Goal: Task Accomplishment & Management: Manage account settings

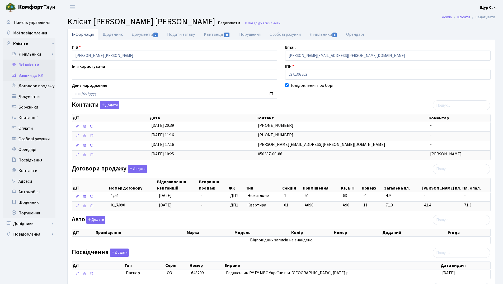
click at [31, 76] on link "Заявки до КК" at bounding box center [29, 75] width 53 height 11
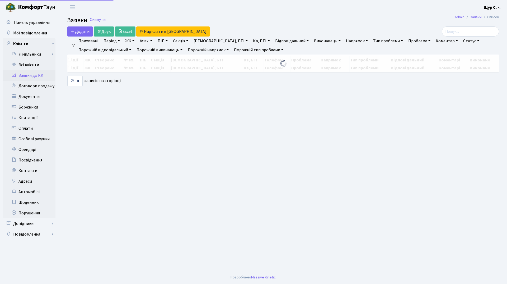
select select "25"
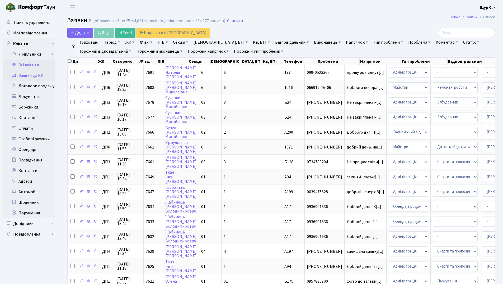
click at [33, 63] on link "Всі клієнти" at bounding box center [29, 64] width 53 height 11
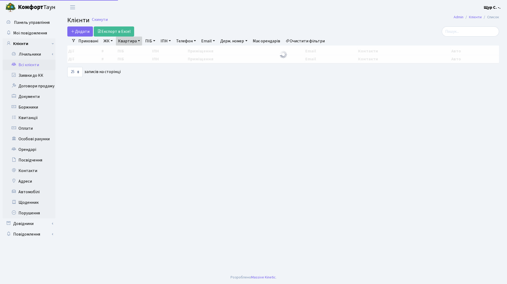
select select "25"
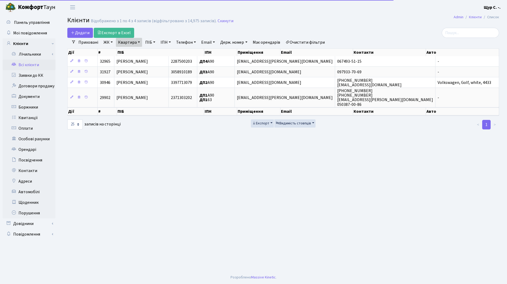
click at [138, 45] on link "Квартира" at bounding box center [129, 42] width 26 height 9
click at [139, 52] on input "А90" at bounding box center [131, 53] width 31 height 10
type input "[PERSON_NAME]"
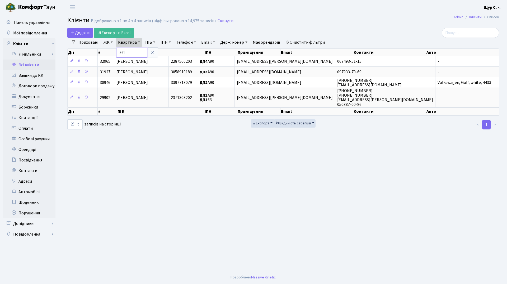
type input "361"
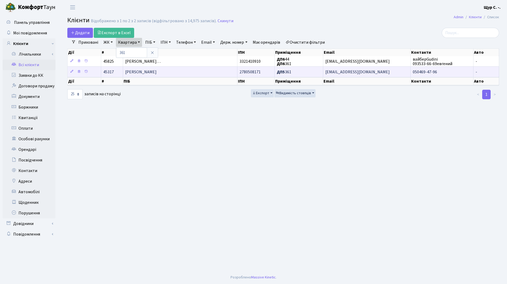
click at [173, 74] on td "[PERSON_NAME]" at bounding box center [180, 71] width 115 height 11
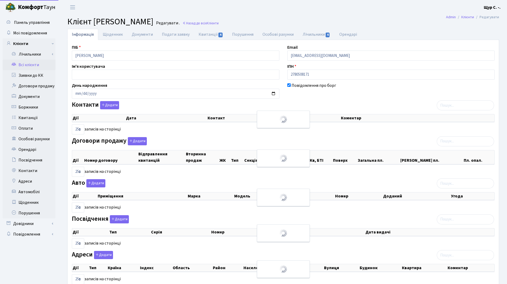
select select "25"
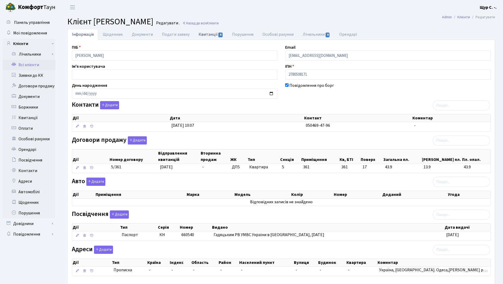
click at [207, 33] on link "Квитанції 4" at bounding box center [211, 34] width 34 height 11
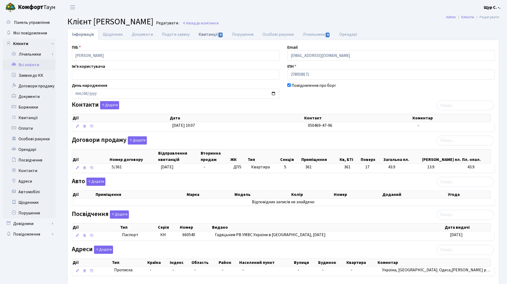
select select "25"
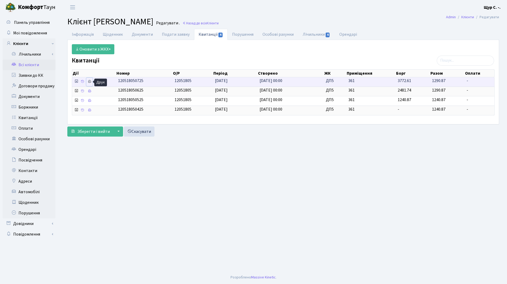
click at [89, 81] on icon at bounding box center [90, 82] width 4 height 4
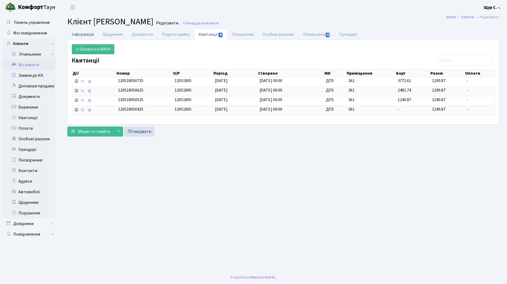
click at [92, 36] on link "Інформація" at bounding box center [82, 34] width 31 height 11
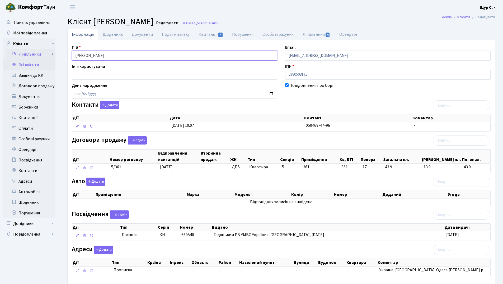
drag, startPoint x: 128, startPoint y: 59, endPoint x: 43, endPoint y: 59, distance: 85.1
click at [43, 59] on div "Панель управління Мої повідомлення Клієнти Лічильники Повірки" at bounding box center [251, 157] width 503 height 285
click at [230, 9] on header "Комфорт Таун Щур С. -. Мій обліковий запис Вийти" at bounding box center [251, 7] width 503 height 15
click at [37, 66] on link "Всі клієнти" at bounding box center [29, 64] width 53 height 11
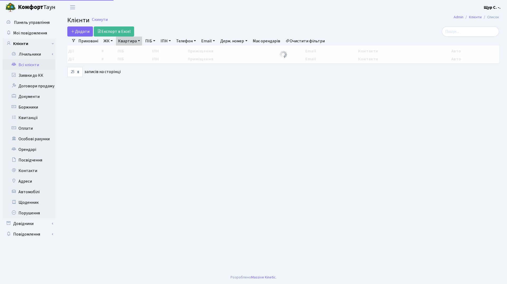
select select "25"
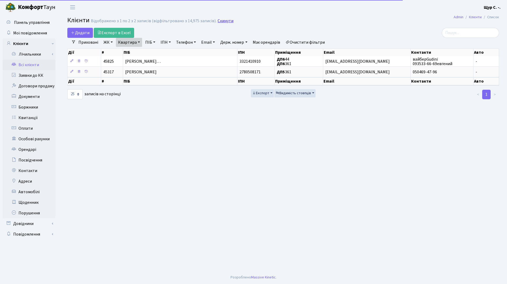
click at [220, 22] on link "Скинути" at bounding box center [226, 20] width 16 height 5
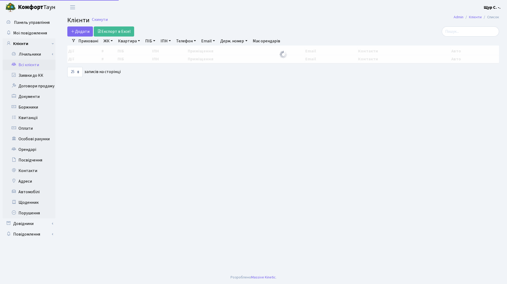
select select "25"
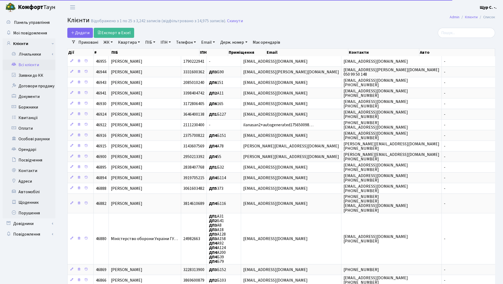
click at [128, 41] on link "Квартира" at bounding box center [129, 42] width 26 height 9
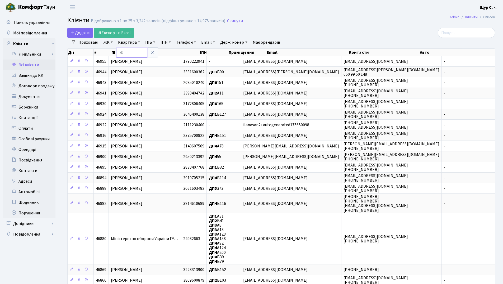
type input "42"
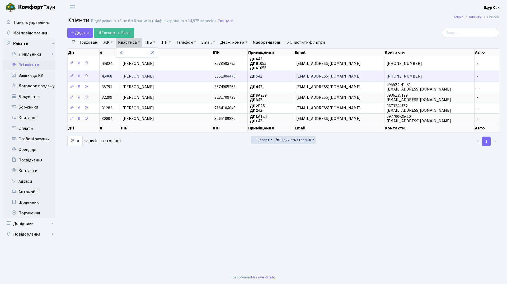
click at [151, 76] on span "[PERSON_NAME]" at bounding box center [138, 76] width 31 height 6
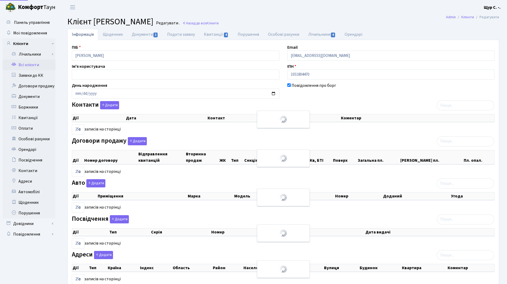
select select "25"
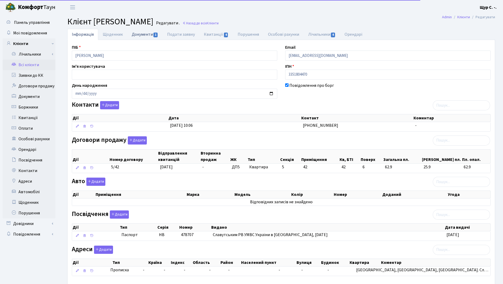
click at [138, 32] on link "Документи 1" at bounding box center [144, 34] width 35 height 11
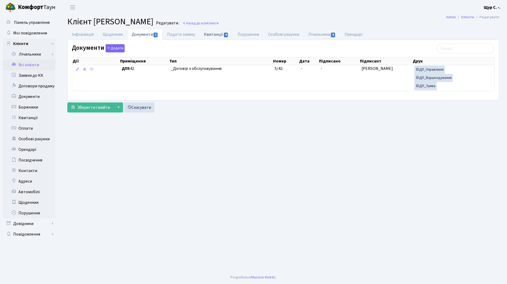
click at [217, 33] on link "Квитанції 4" at bounding box center [216, 34] width 34 height 11
select select "25"
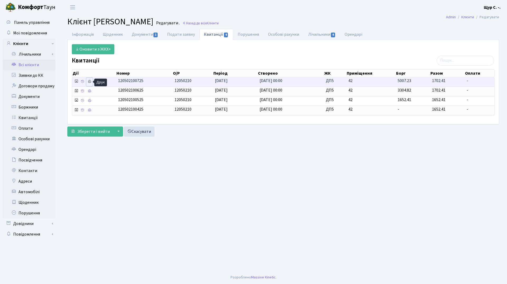
click at [88, 81] on icon at bounding box center [90, 82] width 4 height 4
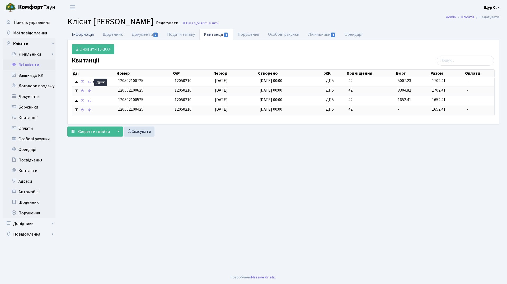
click at [81, 36] on link "Інформація" at bounding box center [82, 34] width 31 height 11
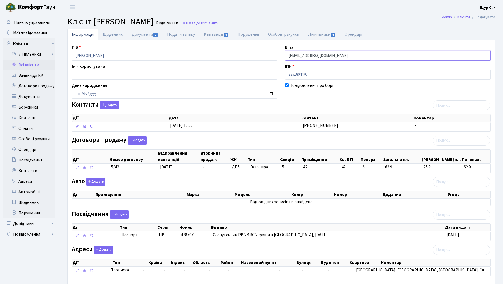
drag, startPoint x: 350, startPoint y: 55, endPoint x: 262, endPoint y: 49, distance: 88.2
click at [262, 49] on div "ПІБ Поведюк Сергій Валерійович Email kt45068@comfort-town.com.ua Ім'я користува…" at bounding box center [281, 162] width 427 height 236
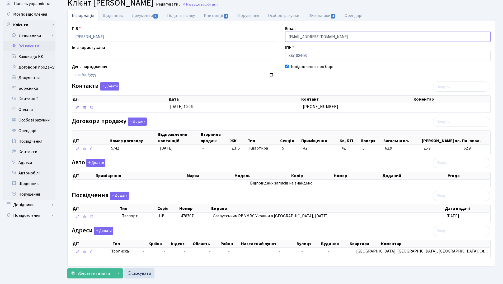
scroll to position [29, 0]
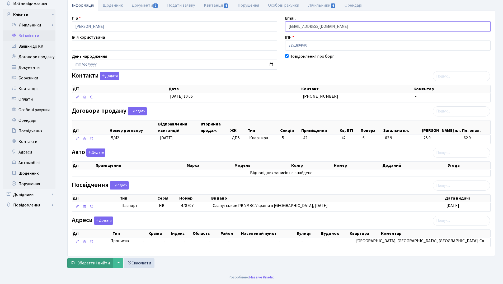
type input "serega1991slavuta@gmail.com"
click at [101, 262] on span "Зберегти і вийти" at bounding box center [93, 263] width 33 height 6
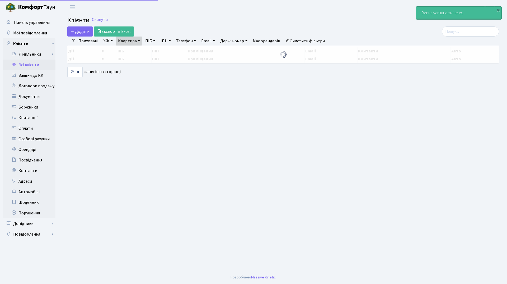
select select "25"
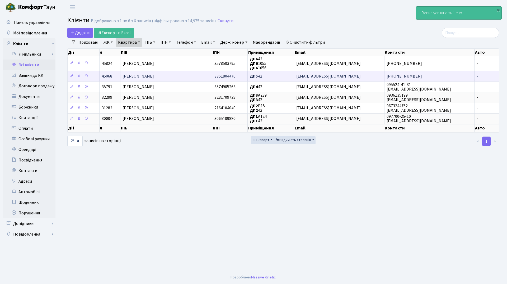
click at [151, 76] on span "[PERSON_NAME]" at bounding box center [138, 76] width 31 height 6
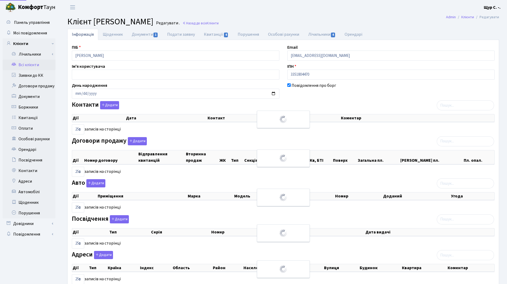
select select "25"
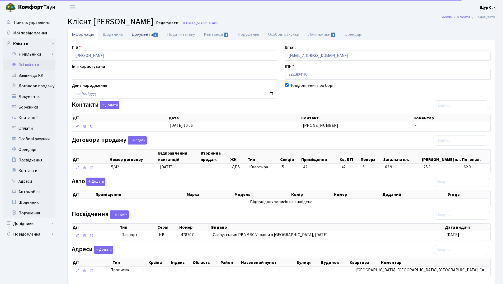
click at [139, 36] on link "Документи 1" at bounding box center [144, 34] width 35 height 11
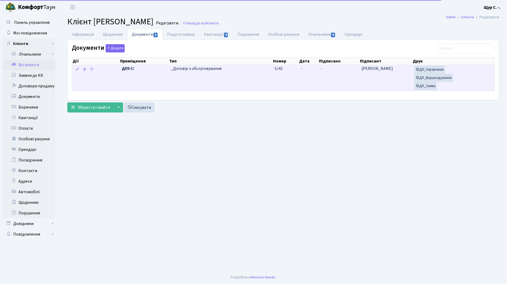
click at [201, 75] on td "_Договір з обслуговування" at bounding box center [221, 78] width 104 height 26
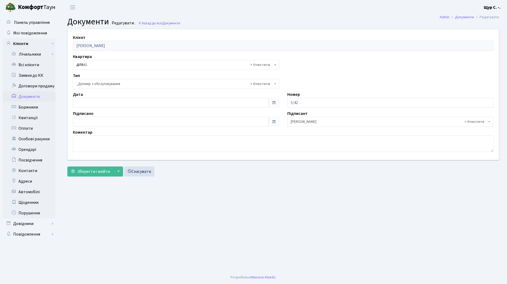
select select "289"
type input "[DATE]"
click at [154, 103] on input "05.09.2025" at bounding box center [171, 103] width 196 height 10
click at [198, 188] on main "Admin Документи Редагувати Документи Редагувати . Назад до всіх Документи Клієн…" at bounding box center [283, 143] width 448 height 256
type input "05.09.2025"
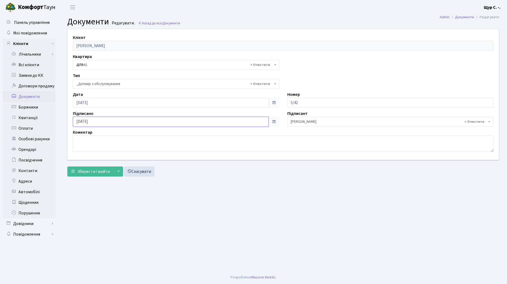
click at [157, 120] on input "05.09.2025" at bounding box center [171, 122] width 196 height 10
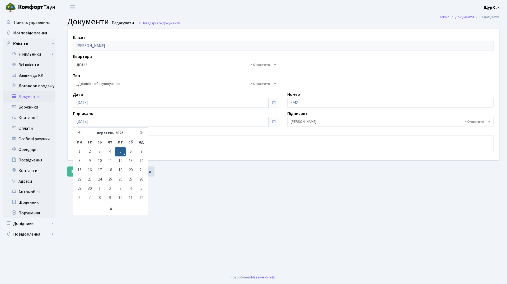
drag, startPoint x: 188, startPoint y: 184, endPoint x: 180, endPoint y: 183, distance: 7.7
click at [187, 184] on main "Admin Документи Редагувати Документи Редагувати . Назад до всіх Документи Клієн…" at bounding box center [283, 143] width 448 height 256
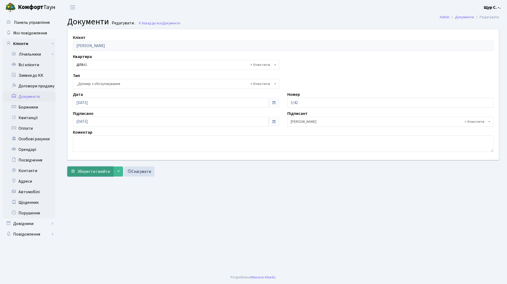
click at [88, 169] on span "Зберегти і вийти" at bounding box center [93, 171] width 33 height 6
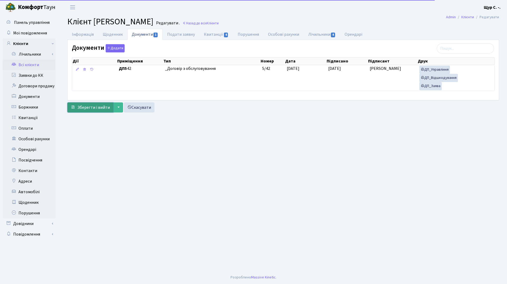
click at [83, 105] on span "Зберегти і вийти" at bounding box center [93, 107] width 33 height 6
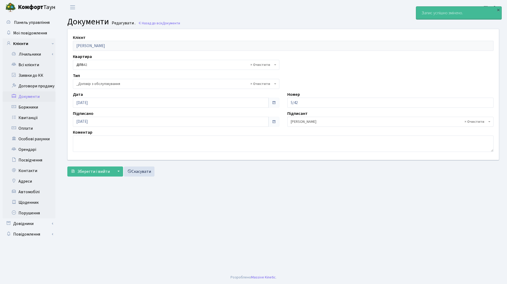
select select "289"
click at [31, 67] on link "Всі клієнти" at bounding box center [29, 64] width 53 height 11
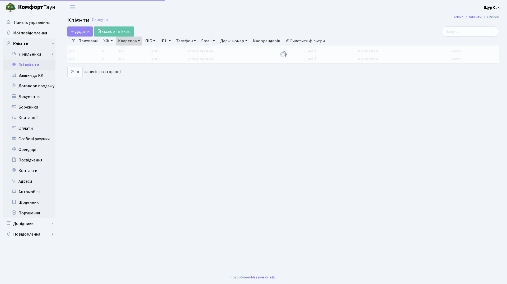
select select "25"
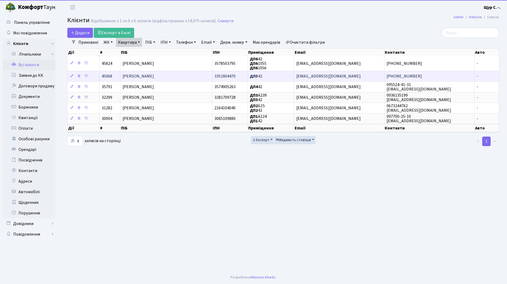
click at [154, 76] on span "[PERSON_NAME]" at bounding box center [138, 76] width 31 height 6
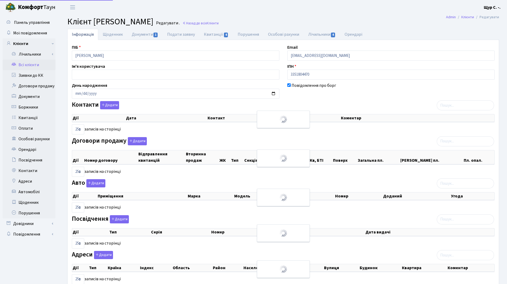
select select "25"
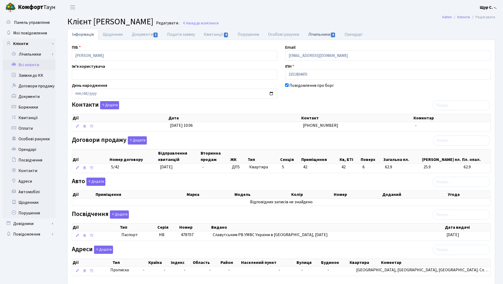
click at [314, 34] on link "Лічильники 4" at bounding box center [322, 34] width 36 height 11
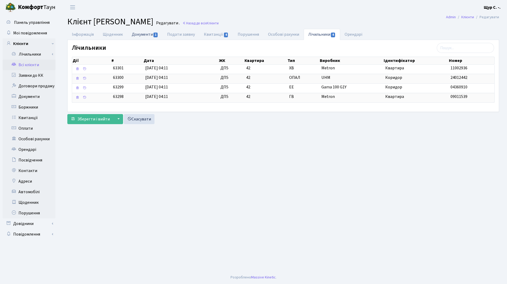
click at [145, 35] on link "Документи 1" at bounding box center [144, 34] width 35 height 11
select select "25"
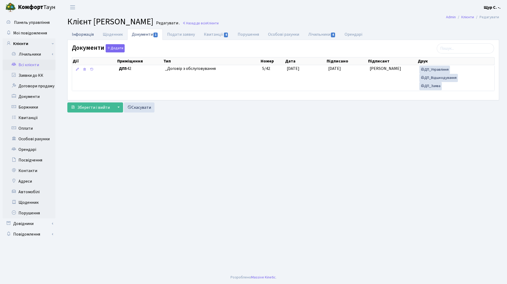
click at [88, 35] on link "Інформація" at bounding box center [82, 34] width 31 height 11
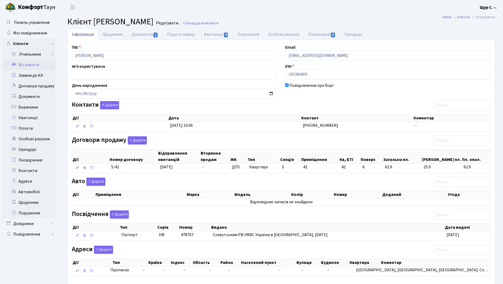
click at [40, 66] on link "Всі клієнти" at bounding box center [29, 64] width 53 height 11
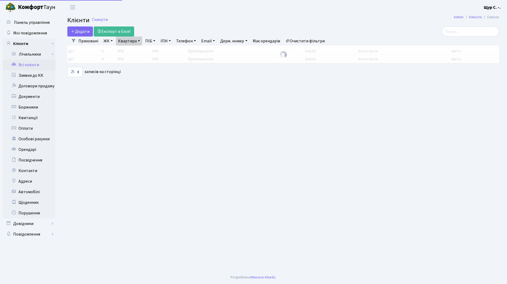
select select "25"
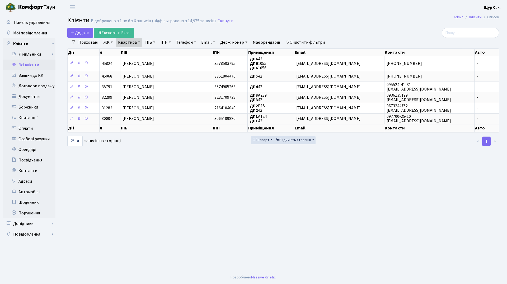
click at [140, 41] on link "Квартира" at bounding box center [129, 42] width 26 height 9
click at [132, 53] on input "42" at bounding box center [131, 53] width 31 height 10
type input "4"
type input "151"
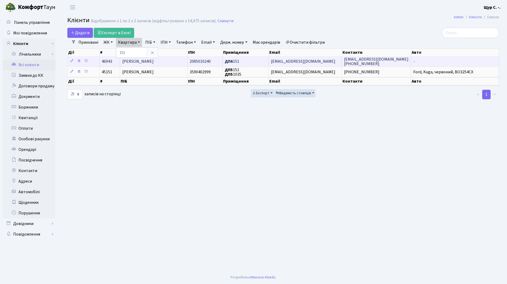
click at [138, 61] on span "[PERSON_NAME]" at bounding box center [137, 61] width 31 height 6
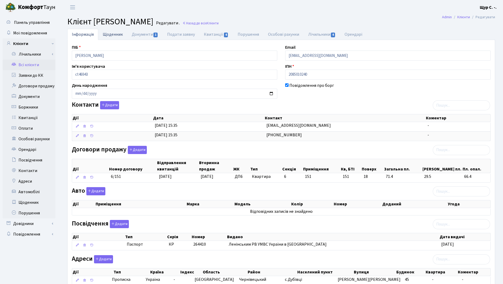
click at [113, 34] on link "Щоденник" at bounding box center [112, 34] width 29 height 11
select select "25"
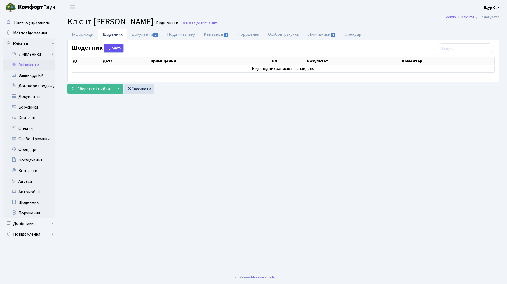
click at [114, 48] on button "Додати" at bounding box center [113, 48] width 19 height 8
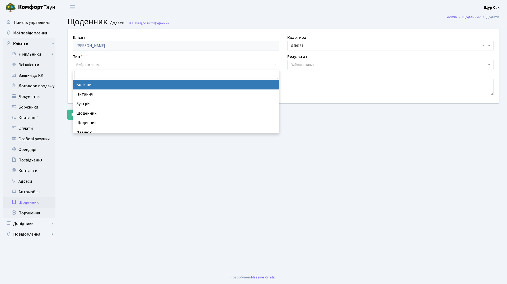
click at [103, 65] on span "Вибрати запис" at bounding box center [174, 64] width 197 height 5
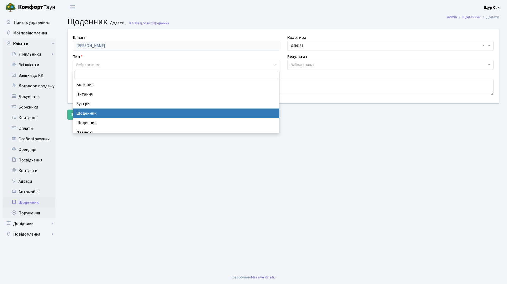
select select "11"
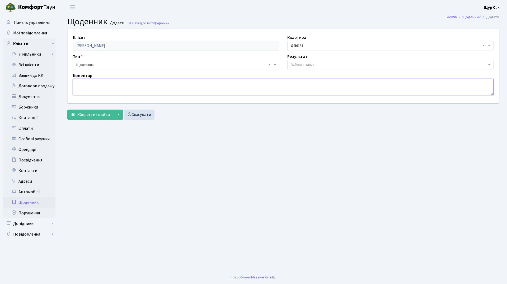
click at [89, 86] on textarea at bounding box center [283, 87] width 421 height 16
type textarea "договір не заключений. Очікуємо документи"
click at [89, 114] on span "Зберегти і вийти" at bounding box center [93, 115] width 33 height 6
click at [38, 66] on link "Всі клієнти" at bounding box center [29, 64] width 53 height 11
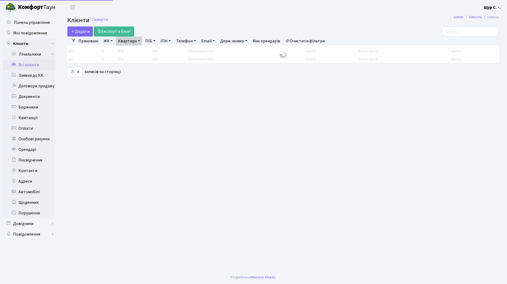
select select "25"
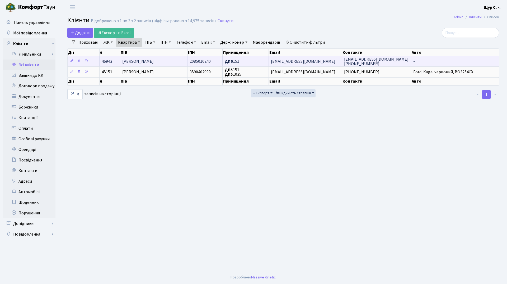
click at [184, 62] on td "Тріска Галина Павлівна" at bounding box center [153, 61] width 67 height 10
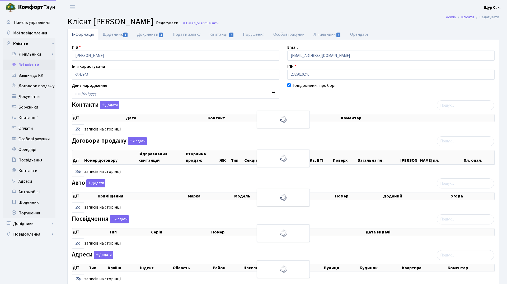
select select "25"
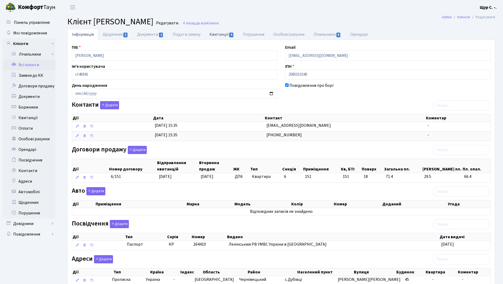
click at [225, 32] on link "Квитанції 4" at bounding box center [222, 34] width 34 height 11
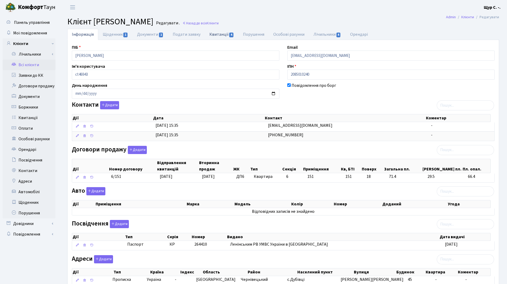
select select "25"
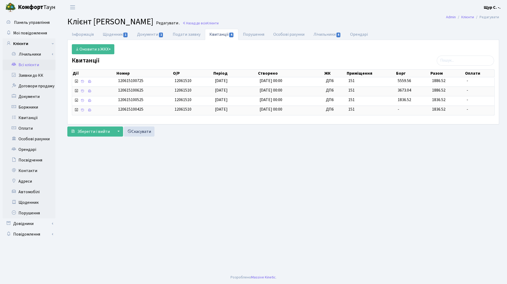
click at [28, 64] on link "Всі клієнти" at bounding box center [29, 64] width 53 height 11
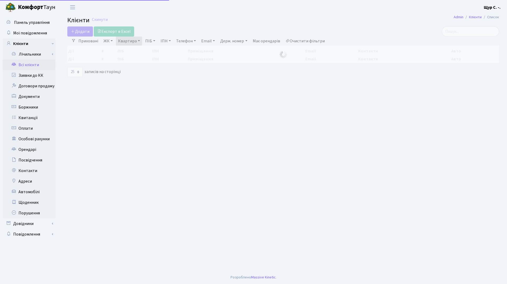
select select "25"
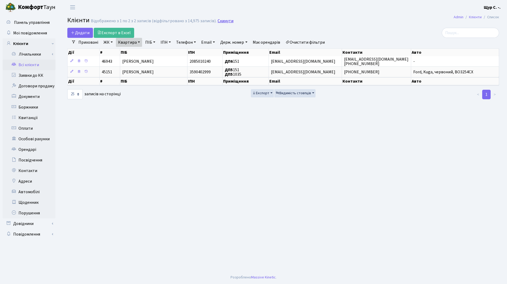
click at [226, 20] on link "Скинути" at bounding box center [226, 20] width 16 height 5
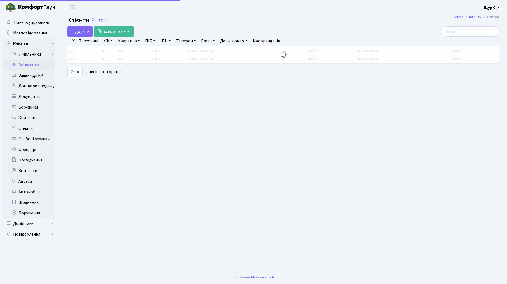
select select "25"
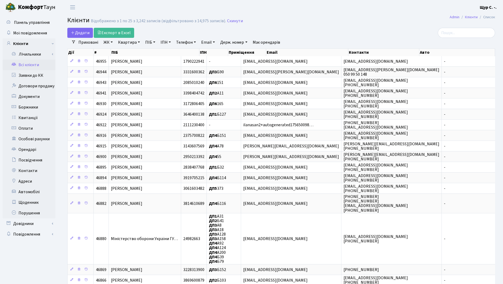
click at [130, 44] on link "Квартира" at bounding box center [129, 42] width 26 height 9
type input "б72"
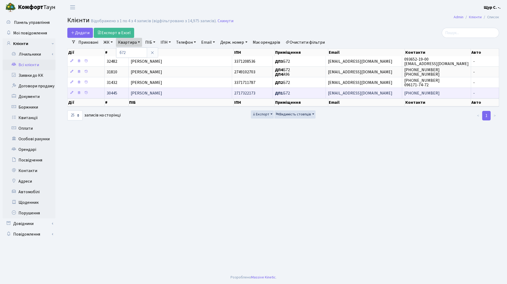
click at [160, 97] on td "Хаян Володимир Олександрович" at bounding box center [181, 92] width 104 height 11
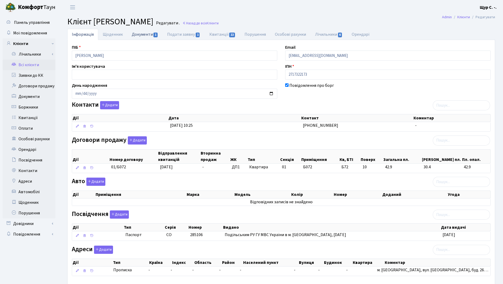
click at [145, 32] on link "Документи 1" at bounding box center [144, 34] width 35 height 11
select select "25"
